Goal: Task Accomplishment & Management: Manage account settings

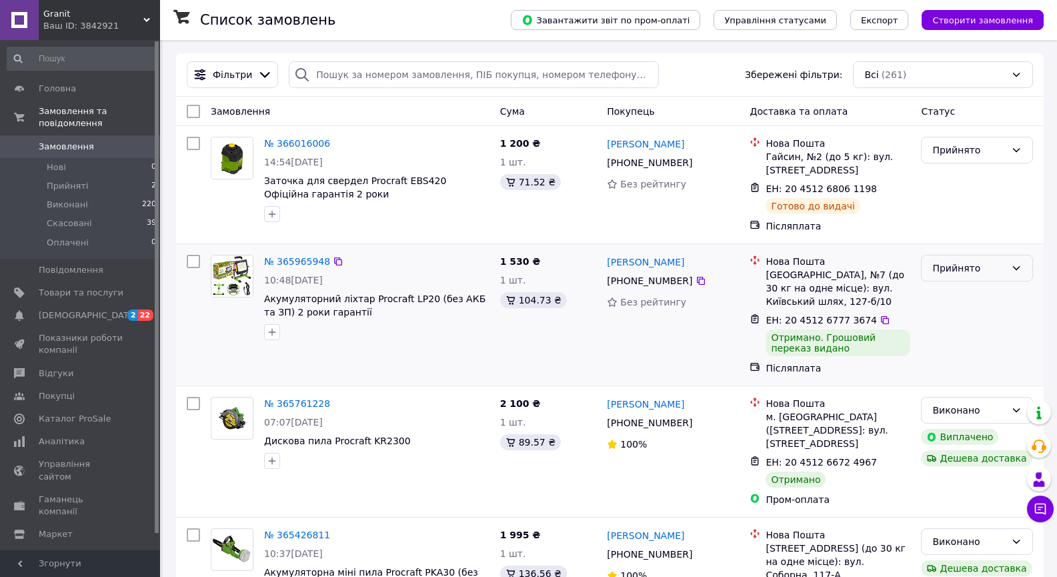
click at [1017, 270] on icon at bounding box center [1016, 268] width 7 height 4
click at [959, 298] on li "Виконано" at bounding box center [977, 298] width 111 height 24
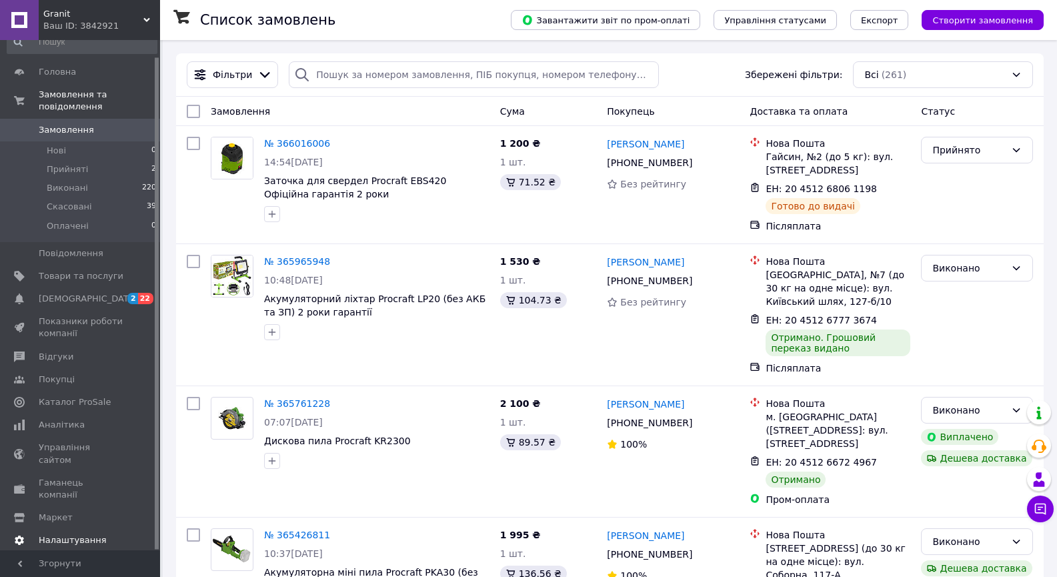
click at [51, 534] on span "Налаштування" at bounding box center [73, 540] width 68 height 12
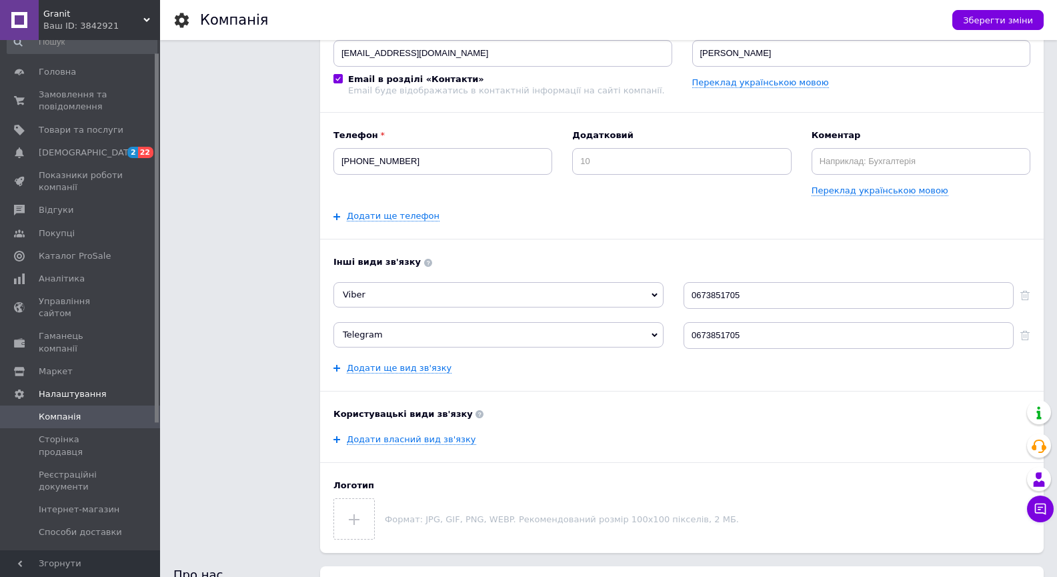
scroll to position [400, 0]
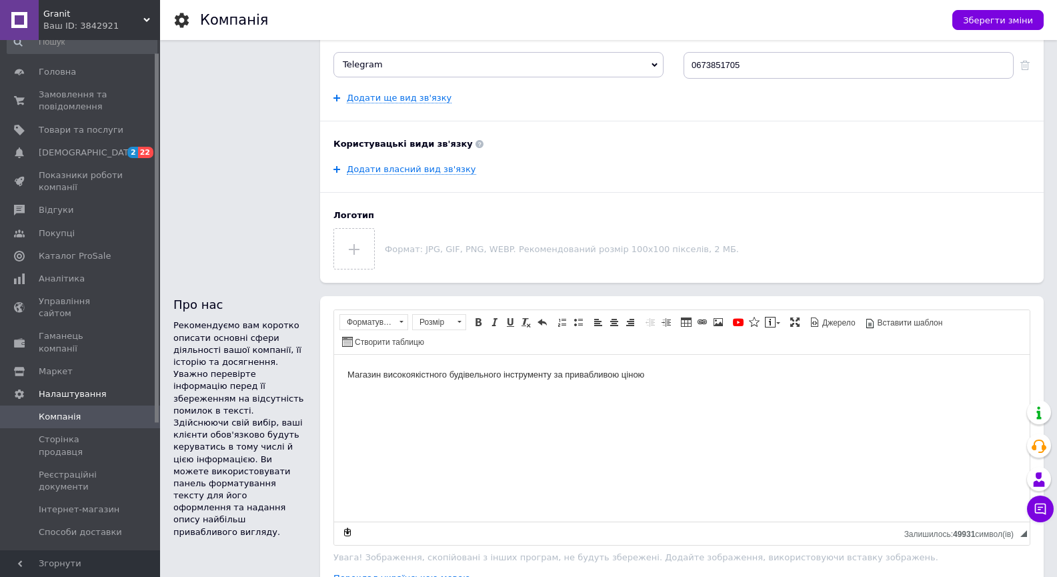
click at [97, 550] on span "Способи оплати" at bounding box center [75, 556] width 73 height 12
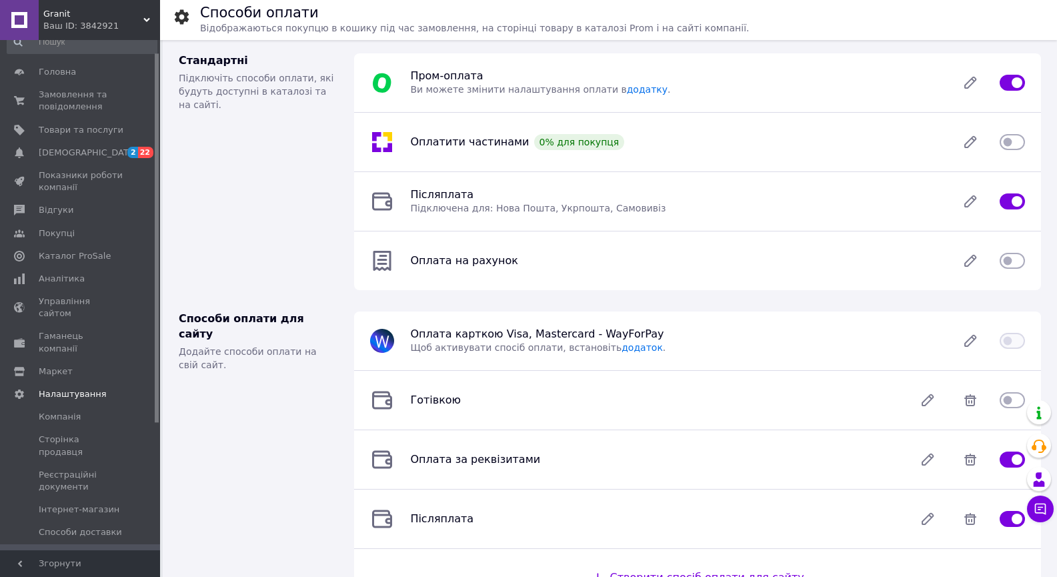
click at [1019, 142] on input "checkbox" at bounding box center [1012, 141] width 25 height 13
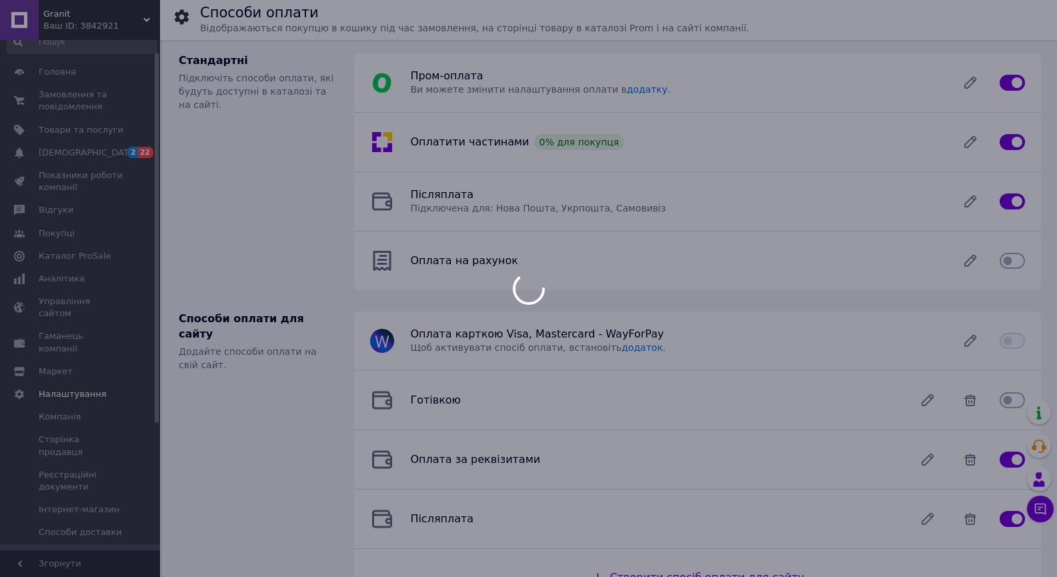
checkbox input "false"
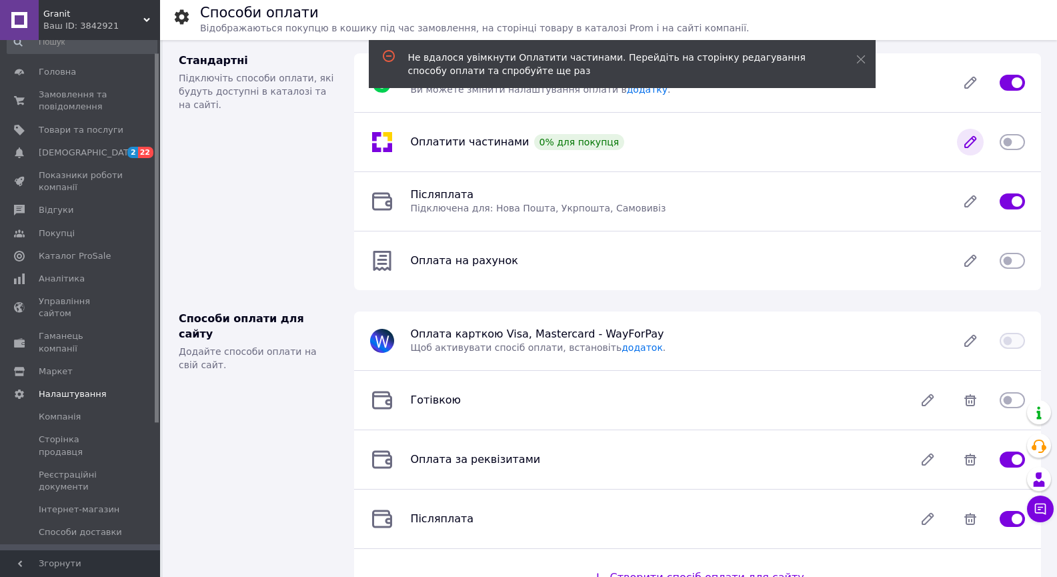
click at [975, 141] on icon at bounding box center [970, 142] width 11 height 11
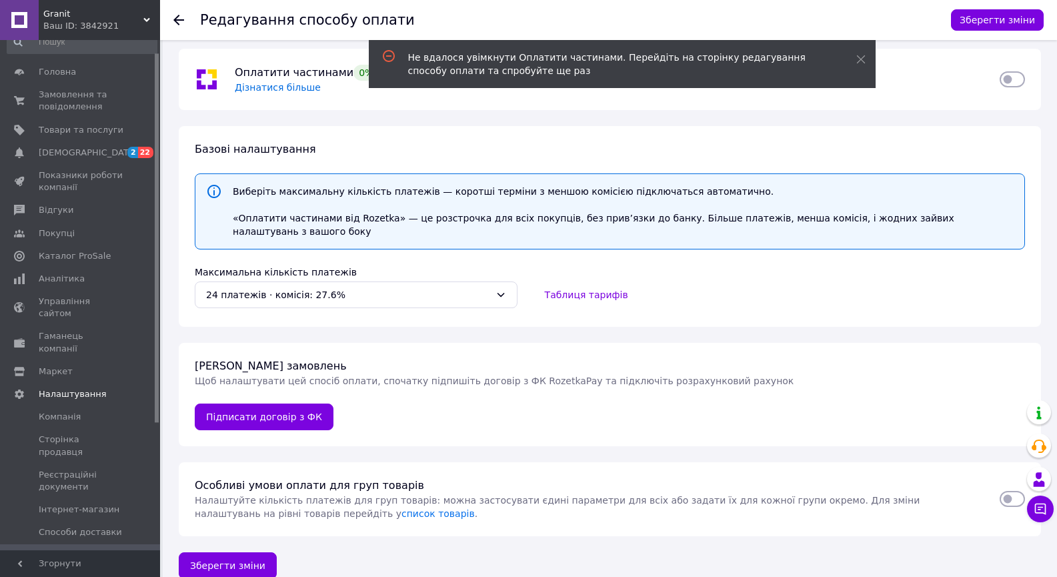
scroll to position [12, 0]
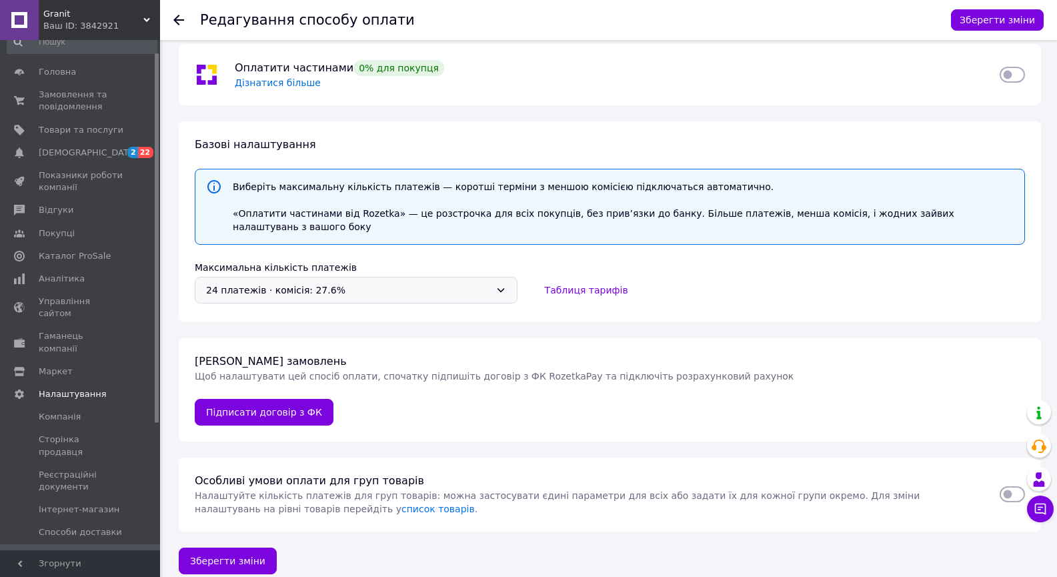
click at [503, 285] on icon at bounding box center [501, 290] width 11 height 11
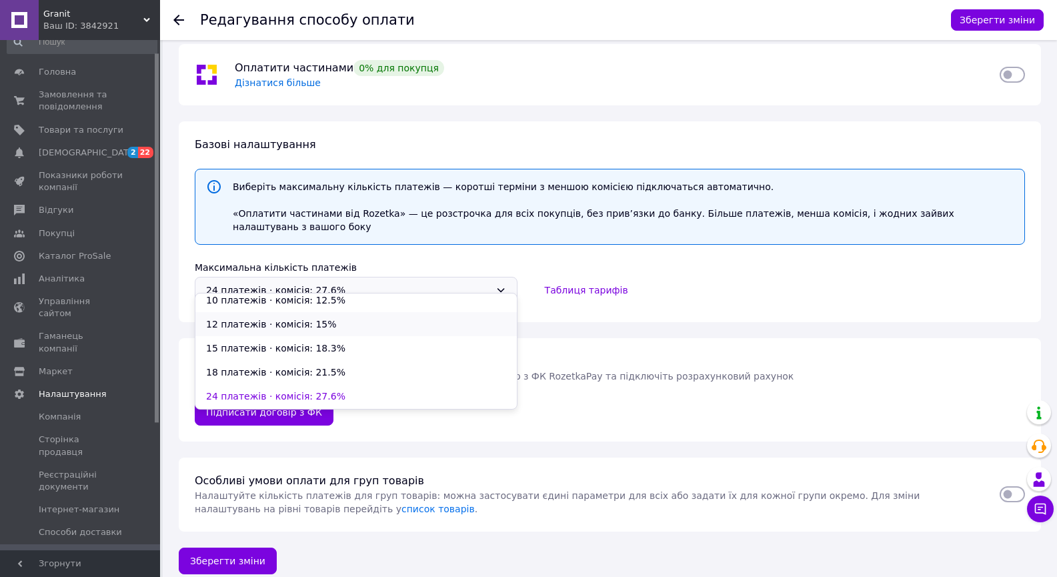
scroll to position [0, 0]
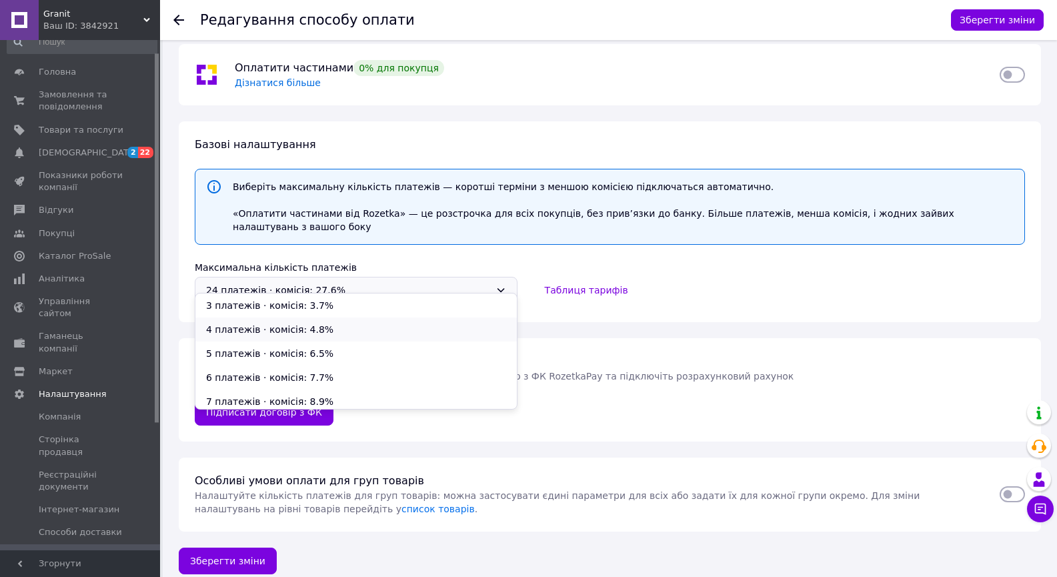
click at [286, 330] on li "4 платежів ⋅ комісія: 4.8%" at bounding box center [356, 330] width 322 height 24
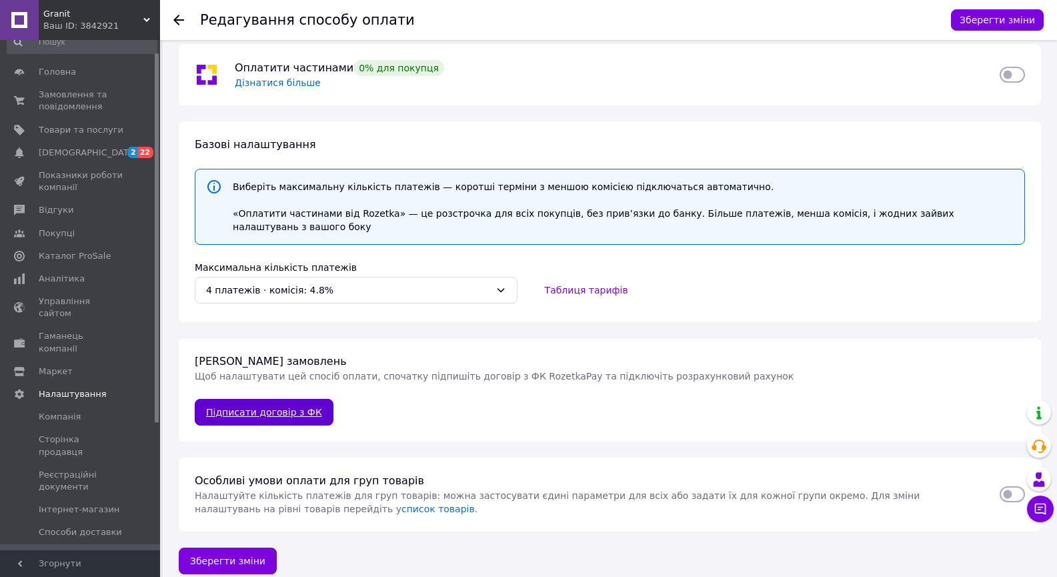
click at [251, 402] on link "Підписати договір з ФК" at bounding box center [264, 412] width 139 height 27
click at [143, 18] on span "Granit" at bounding box center [93, 14] width 100 height 12
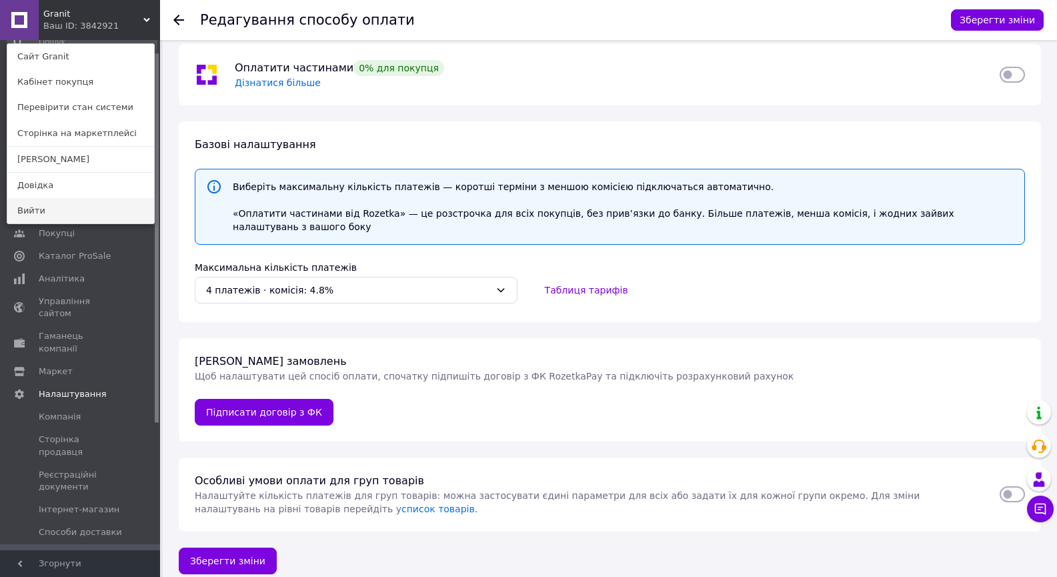
click at [37, 208] on link "Вийти" at bounding box center [80, 210] width 147 height 25
